Goal: Information Seeking & Learning: Learn about a topic

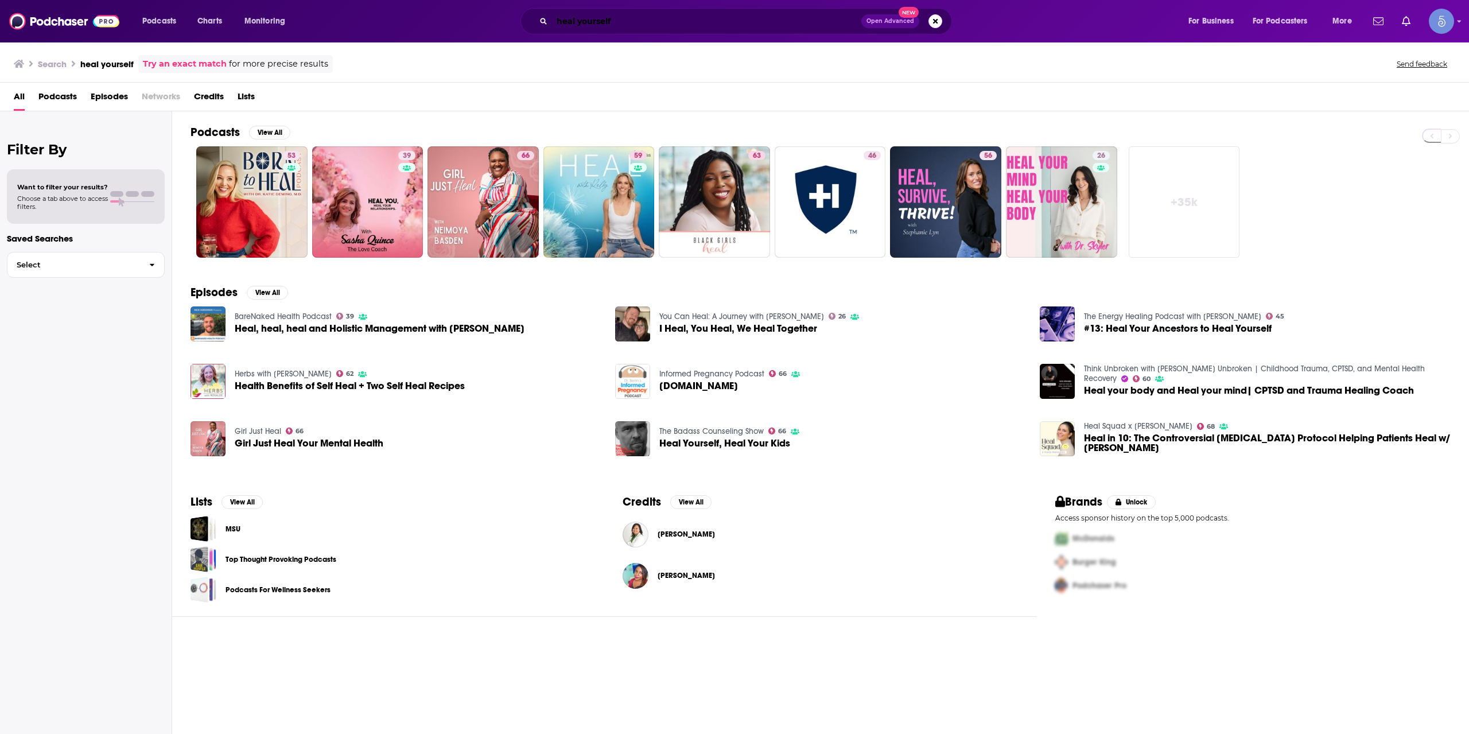
click at [628, 22] on input "heal yourself" at bounding box center [706, 21] width 309 height 18
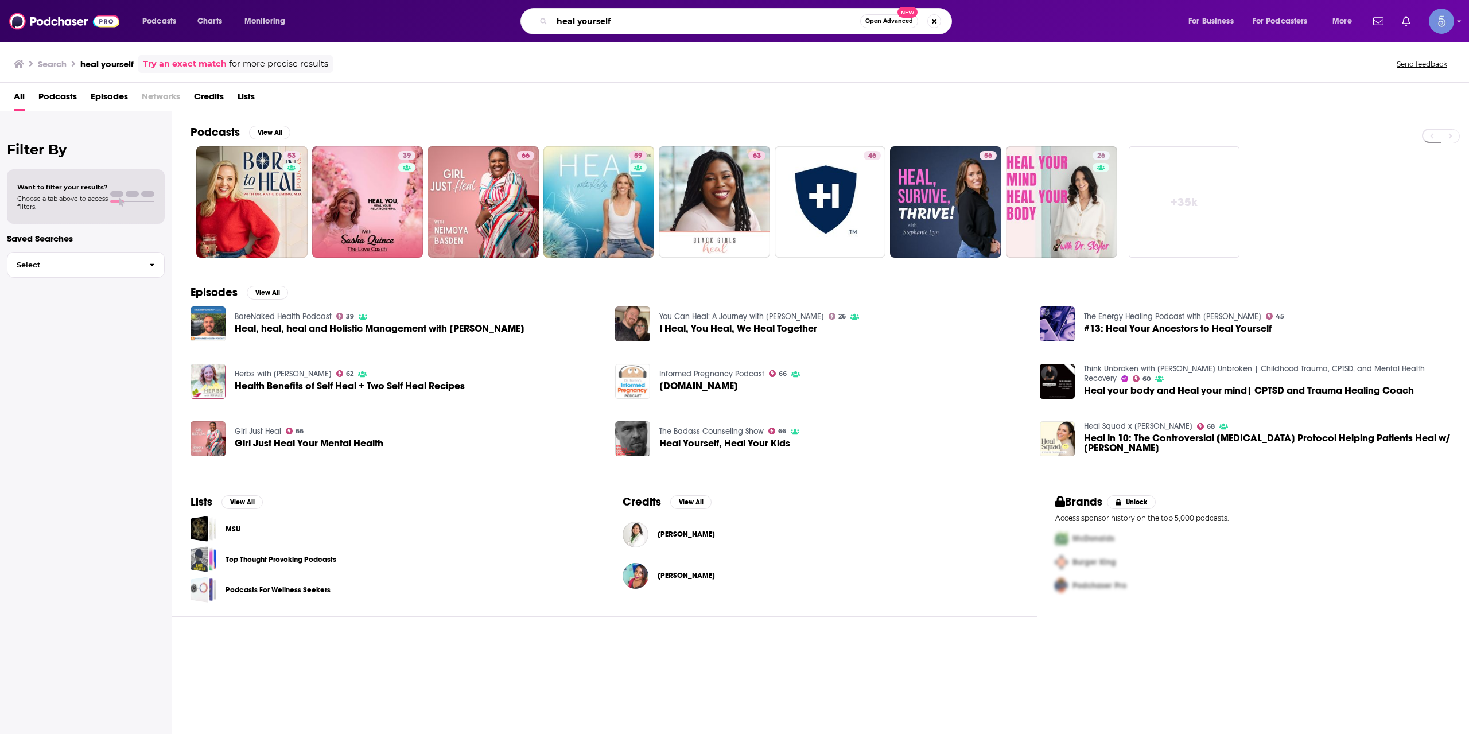
click at [628, 22] on input "heal yourself" at bounding box center [706, 21] width 308 height 18
paste input "Enlightened World Network"
type input "Enlightened World Network"
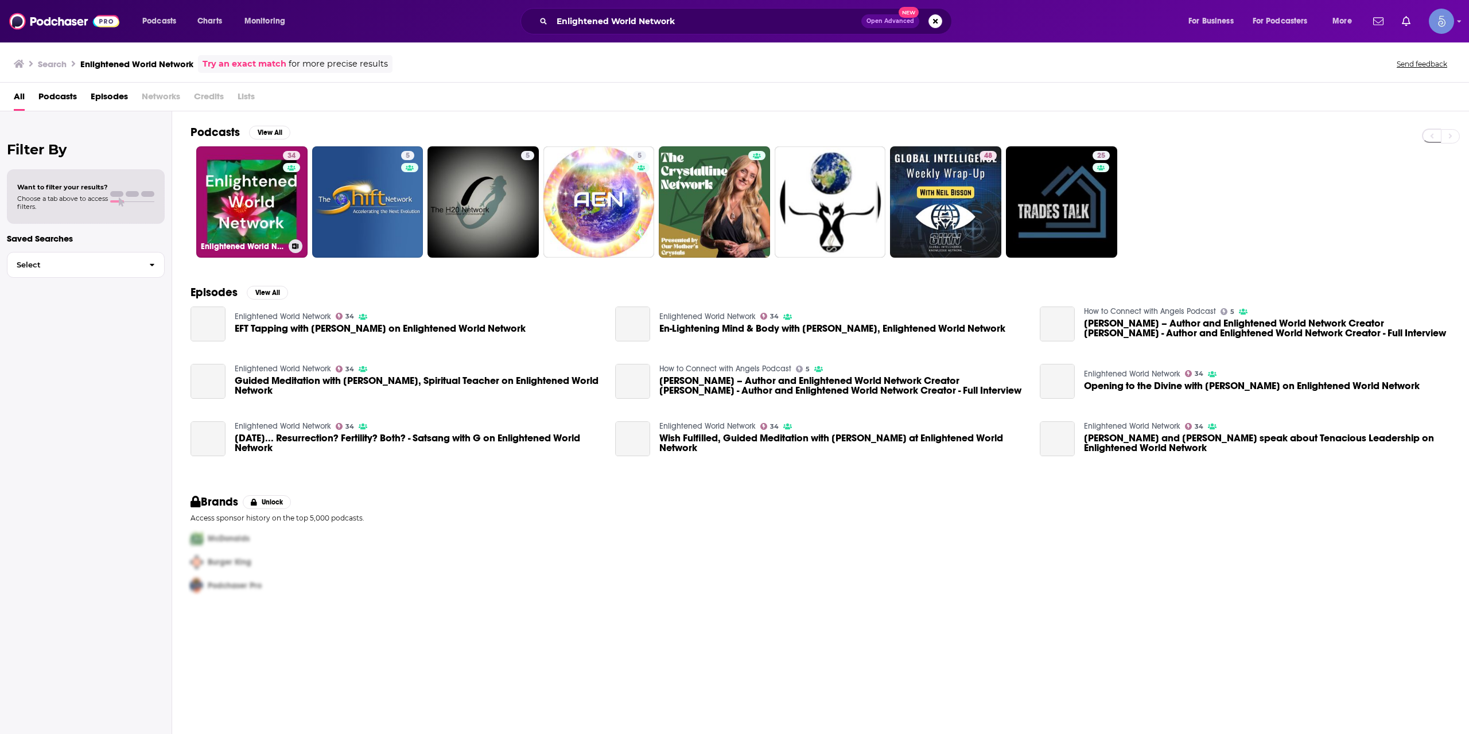
click at [261, 205] on link "34 Enlightened World Network" at bounding box center [251, 201] width 111 height 111
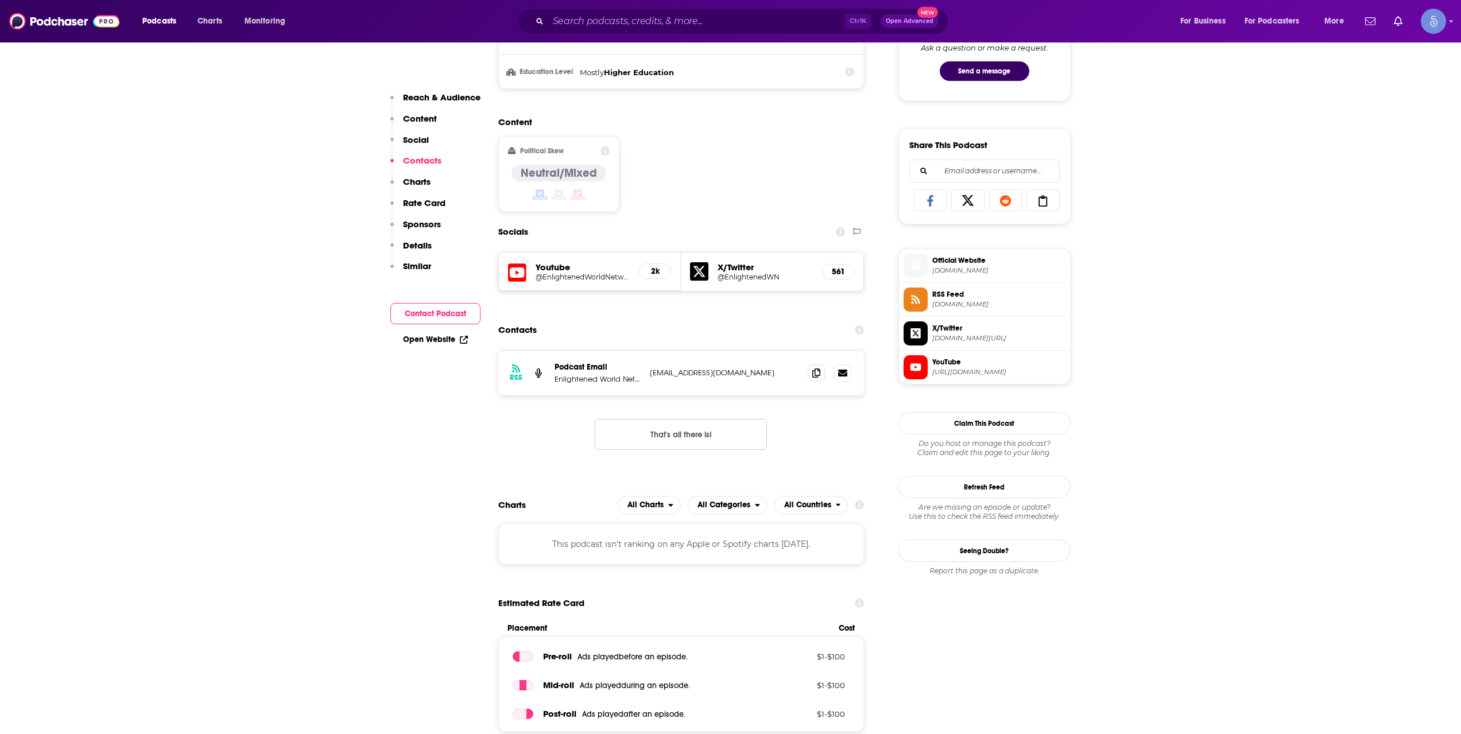
scroll to position [383, 0]
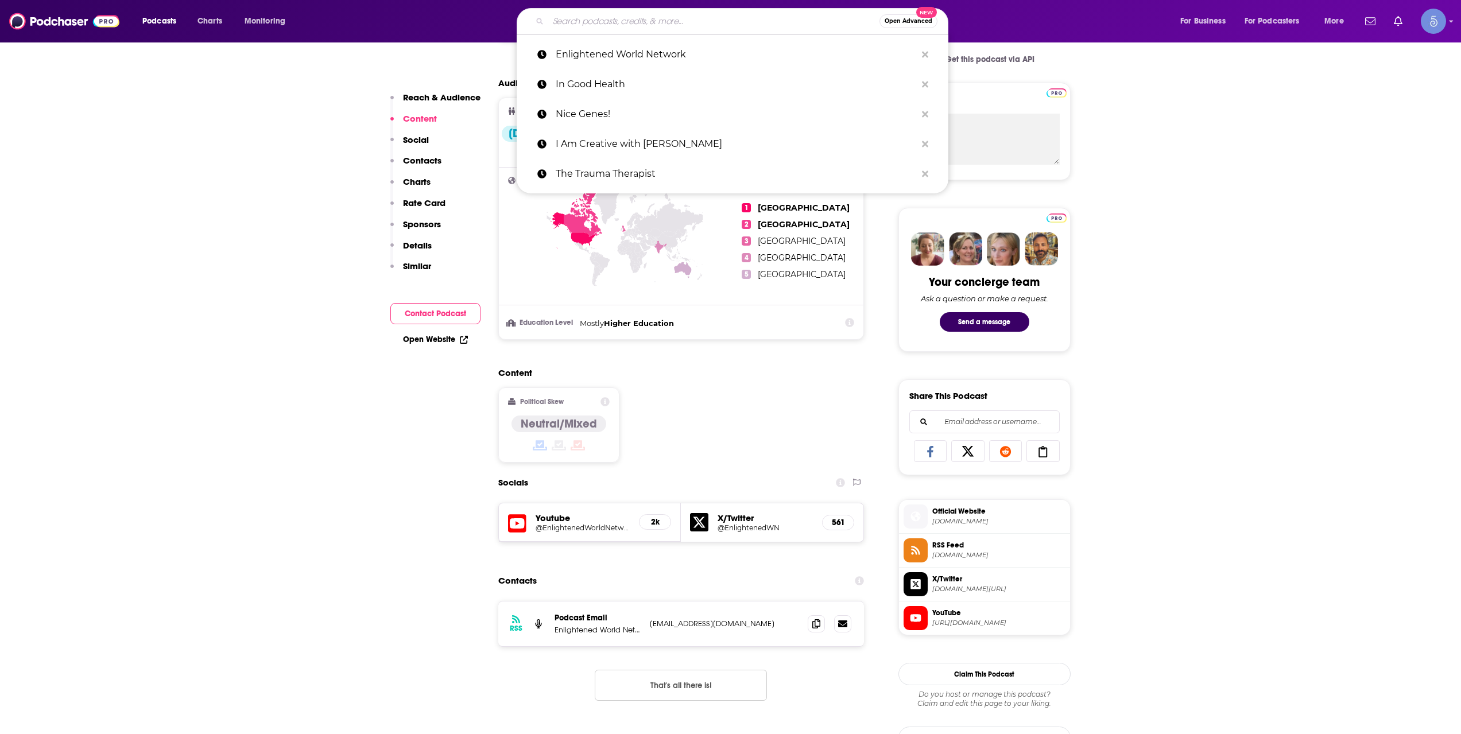
click at [635, 24] on input "Search podcasts, credits, & more..." at bounding box center [713, 21] width 331 height 18
paste input "The Monthly Satsang at Awakening Together"
type input "The Monthly Satsang at Awakening Together"
